Goal: Find specific page/section: Find specific page/section

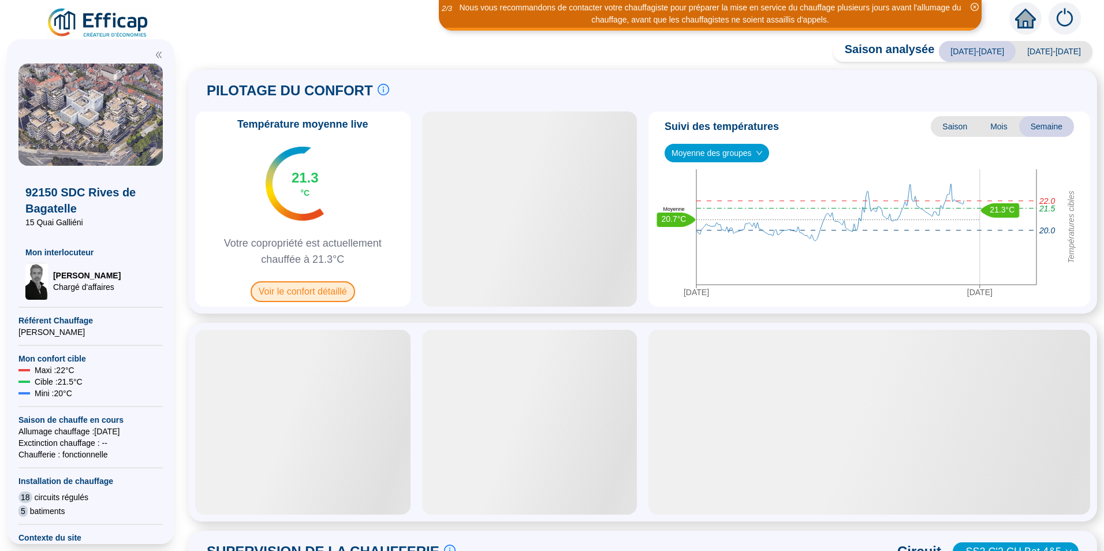
click at [275, 284] on span "Voir le confort détaillé" at bounding box center [302, 291] width 104 height 21
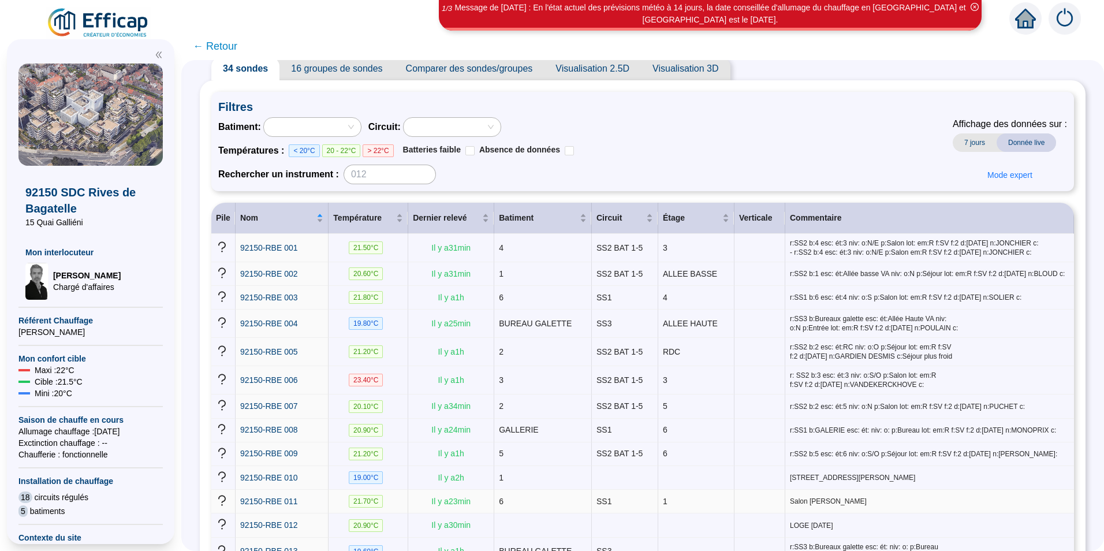
scroll to position [58, 0]
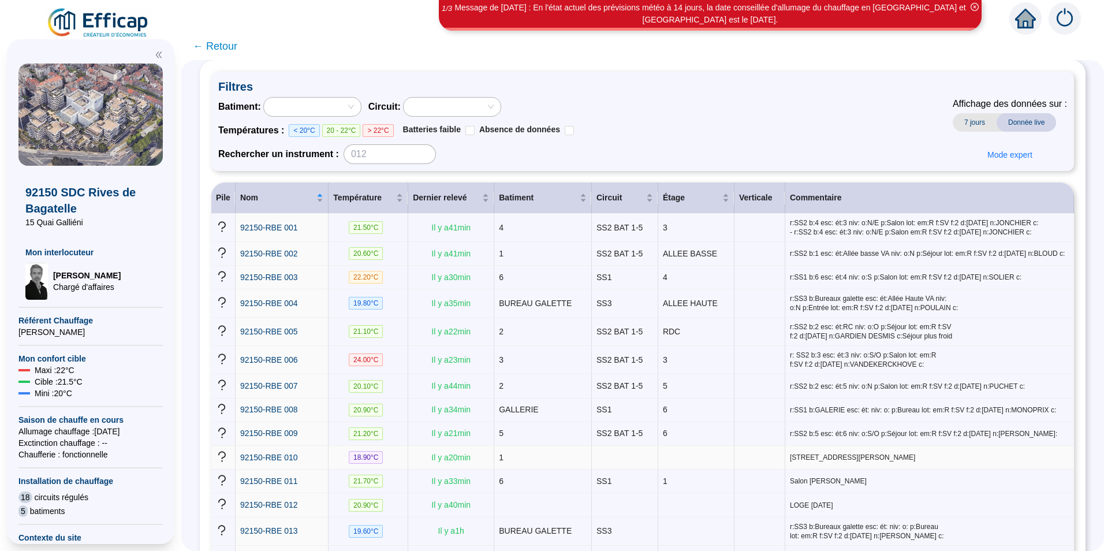
click at [270, 456] on td "92150-RBE 010" at bounding box center [281, 458] width 93 height 24
click at [270, 453] on span "92150-RBE 010" at bounding box center [269, 457] width 58 height 9
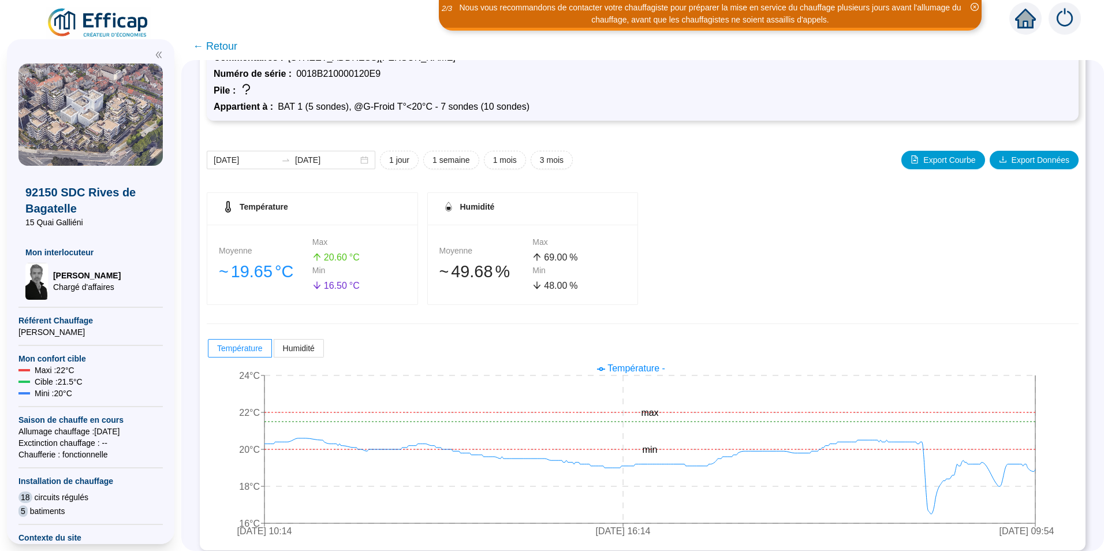
scroll to position [66, 0]
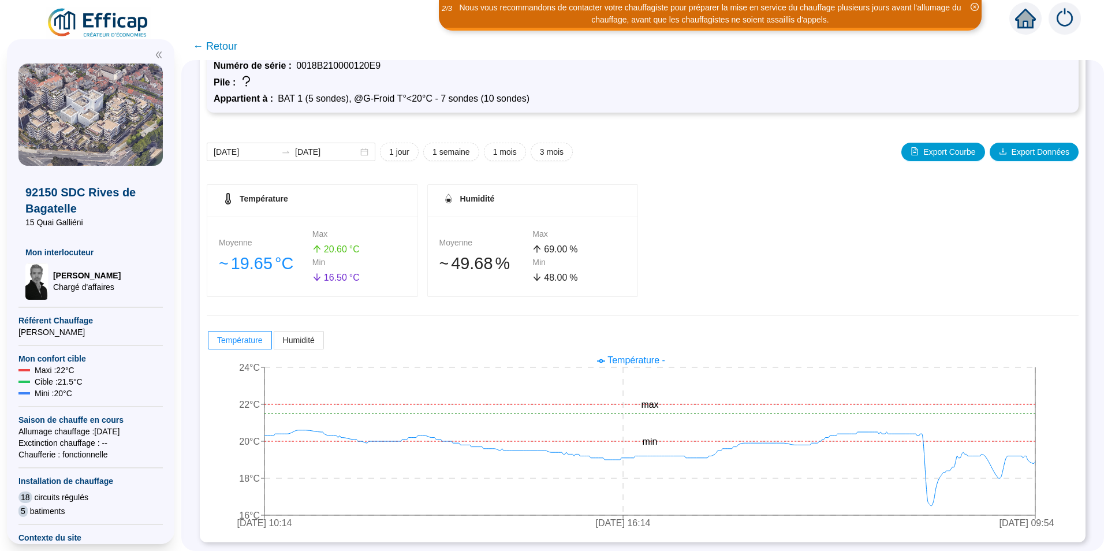
click at [220, 48] on span "← Retour" at bounding box center [215, 46] width 44 height 16
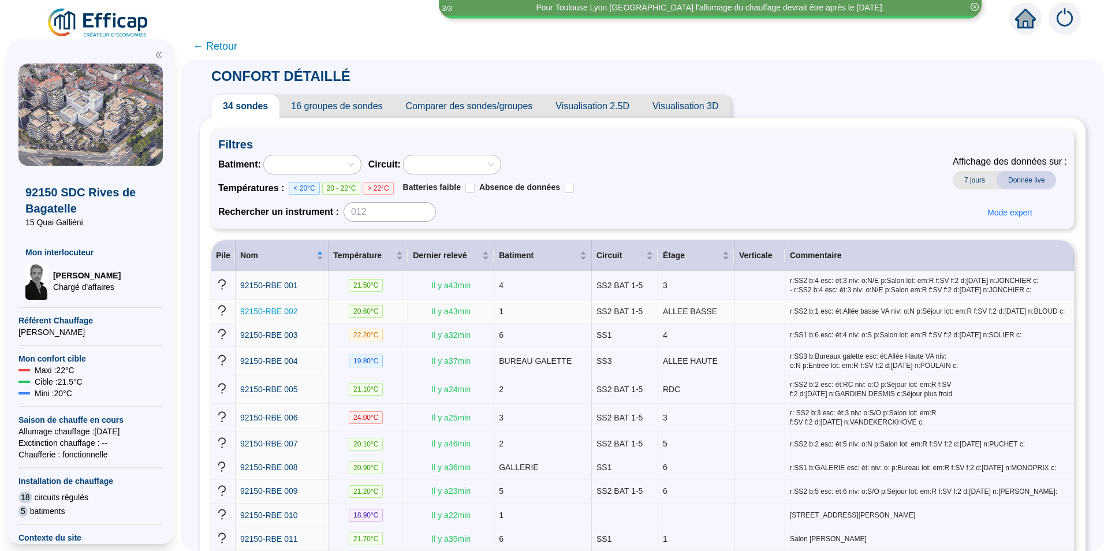
click at [280, 312] on span "92150-RBE 002" at bounding box center [269, 310] width 58 height 9
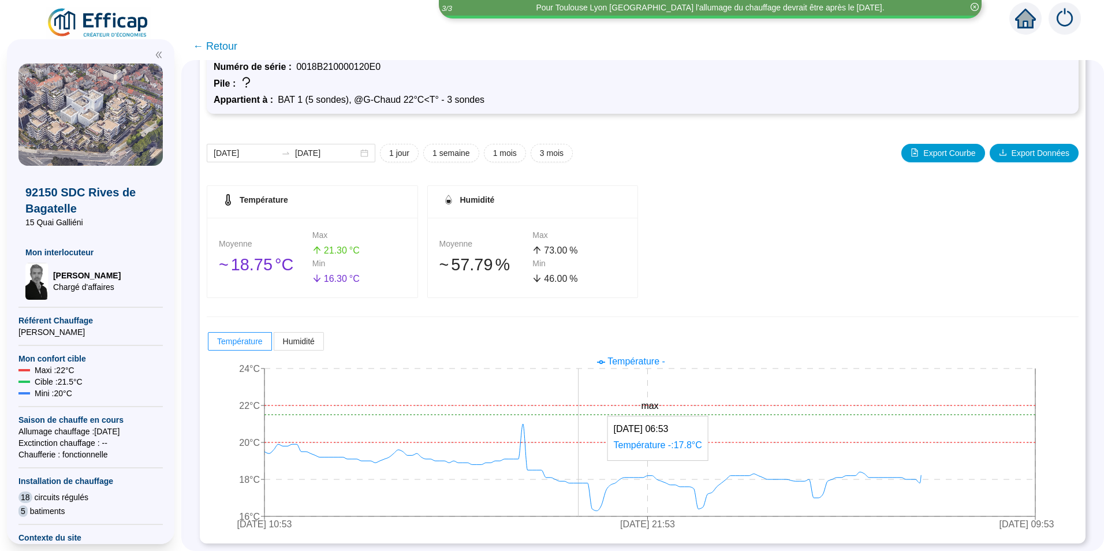
scroll to position [66, 0]
click at [237, 46] on span "← Retour" at bounding box center [215, 46] width 44 height 16
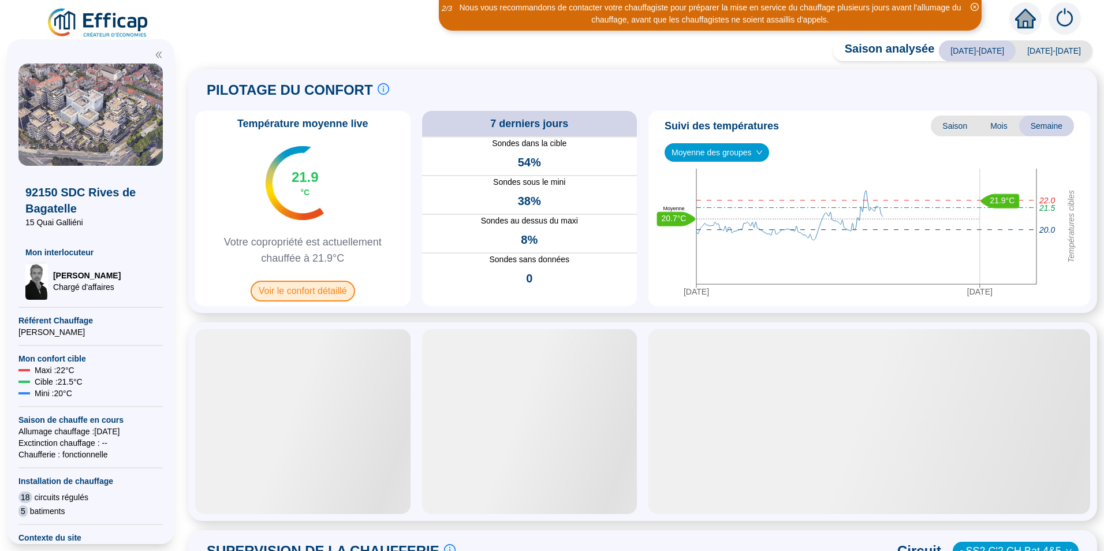
click at [279, 289] on span "Voir le confort détaillé" at bounding box center [302, 291] width 104 height 21
